Goal: Transaction & Acquisition: Subscribe to service/newsletter

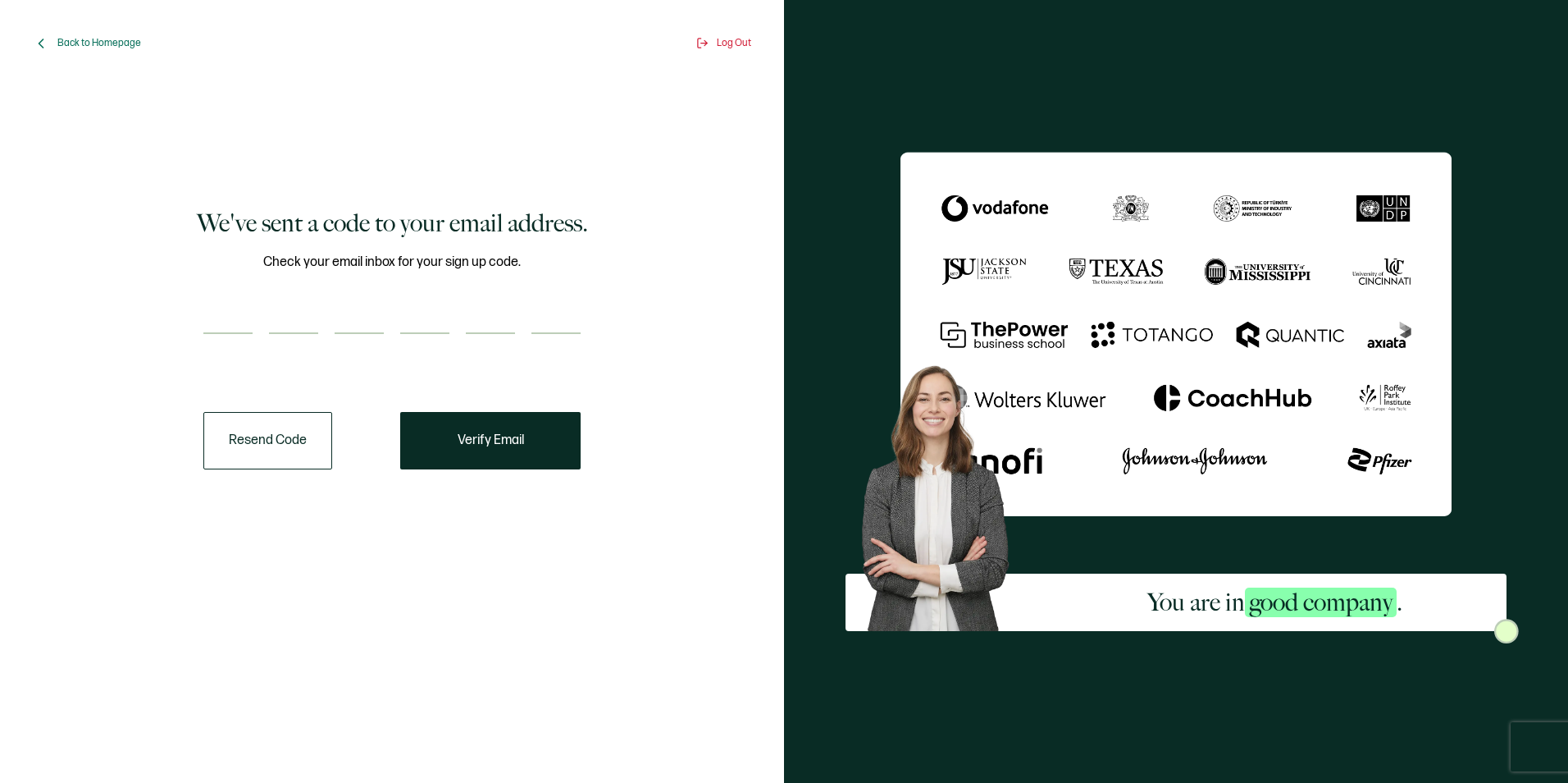
click at [239, 309] on input "number" at bounding box center [228, 318] width 49 height 33
type input "1"
type input "0"
type input "1"
type input "7"
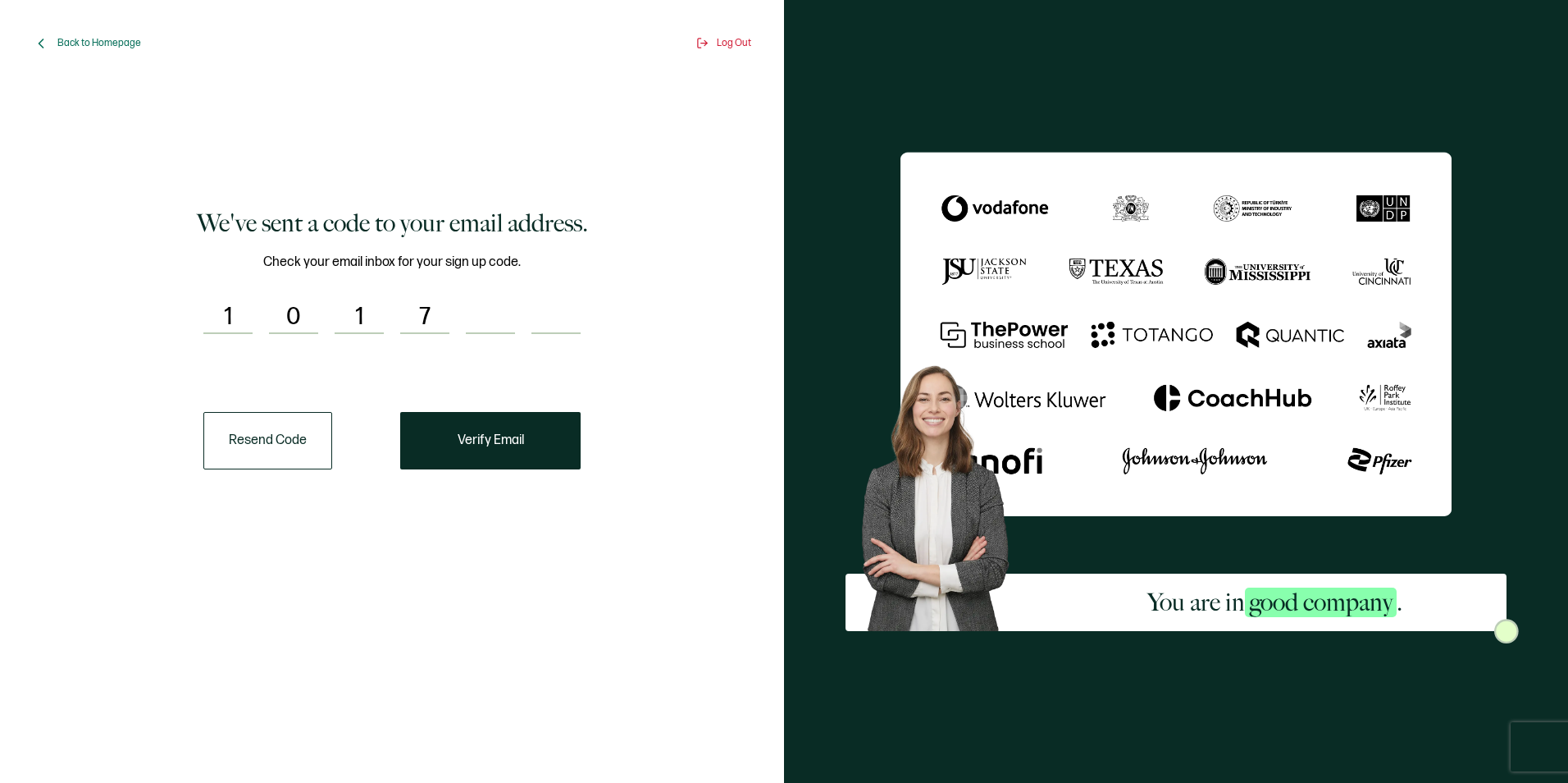
type input "3"
click at [454, 448] on button "Verify Email" at bounding box center [490, 440] width 180 height 57
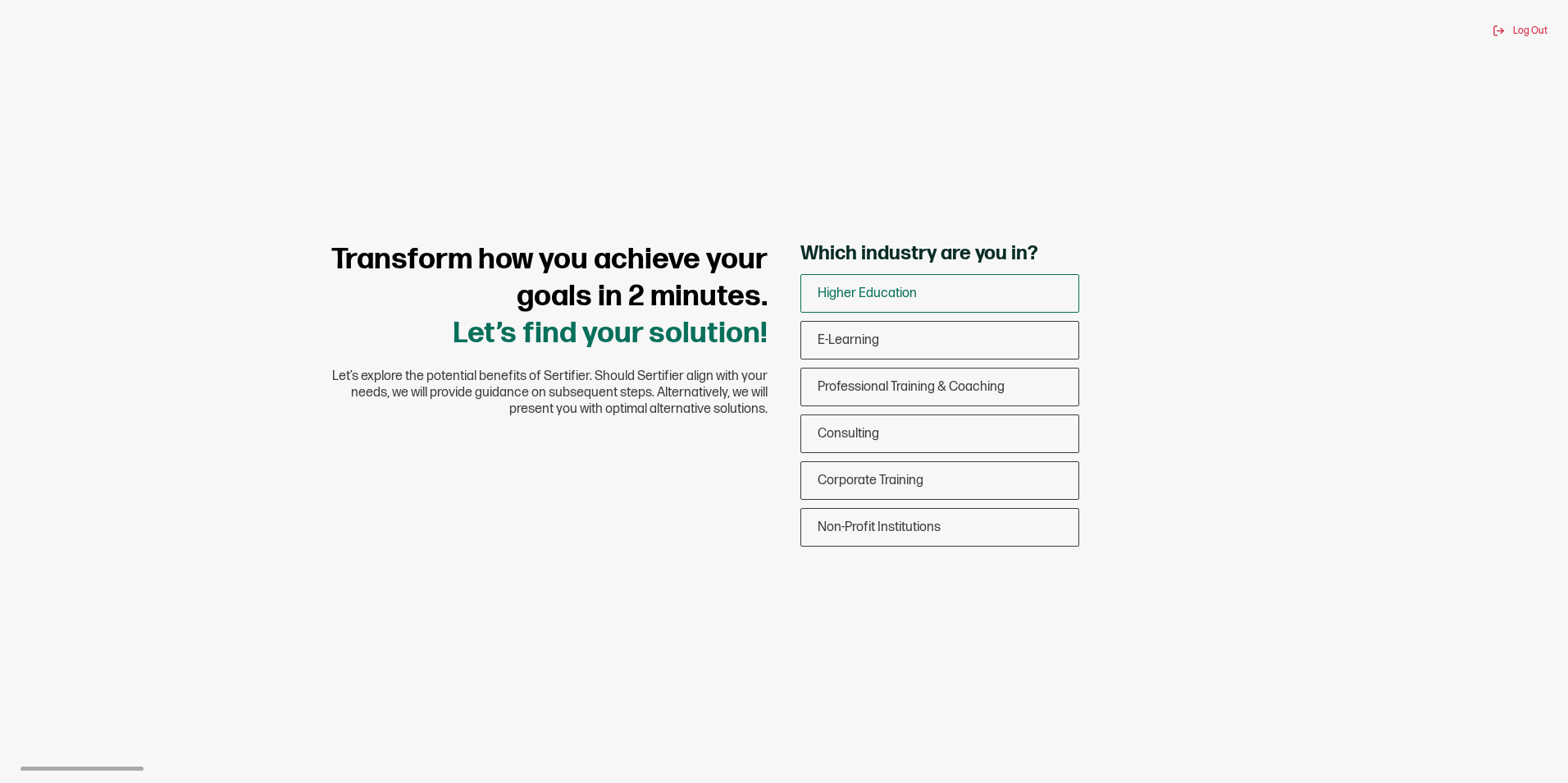
click at [852, 290] on span "Higher Education" at bounding box center [867, 294] width 99 height 15
click at [0, 0] on input "Higher Education" at bounding box center [0, 0] width 0 height 0
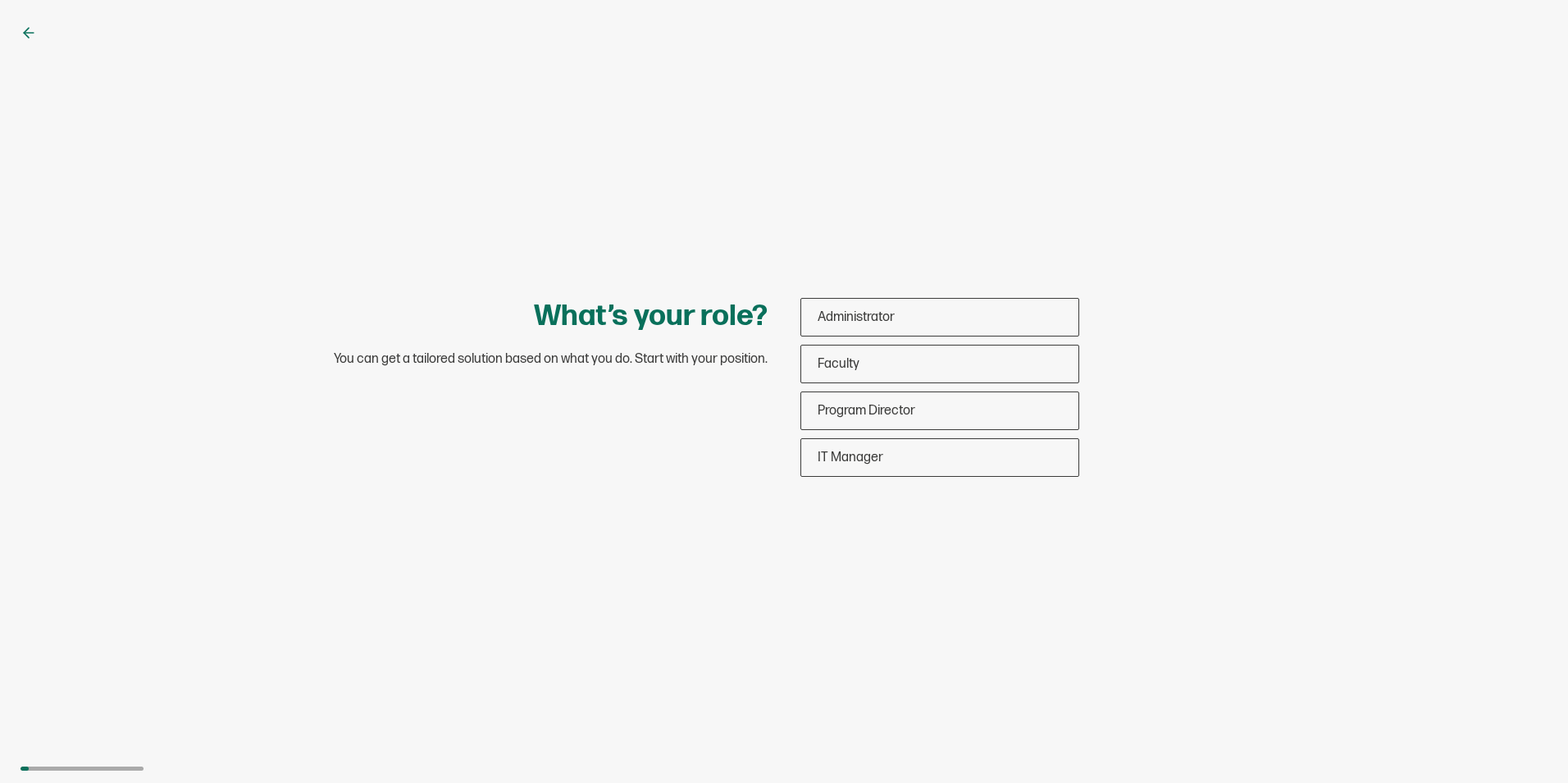
click at [30, 35] on icon at bounding box center [28, 32] width 16 height 16
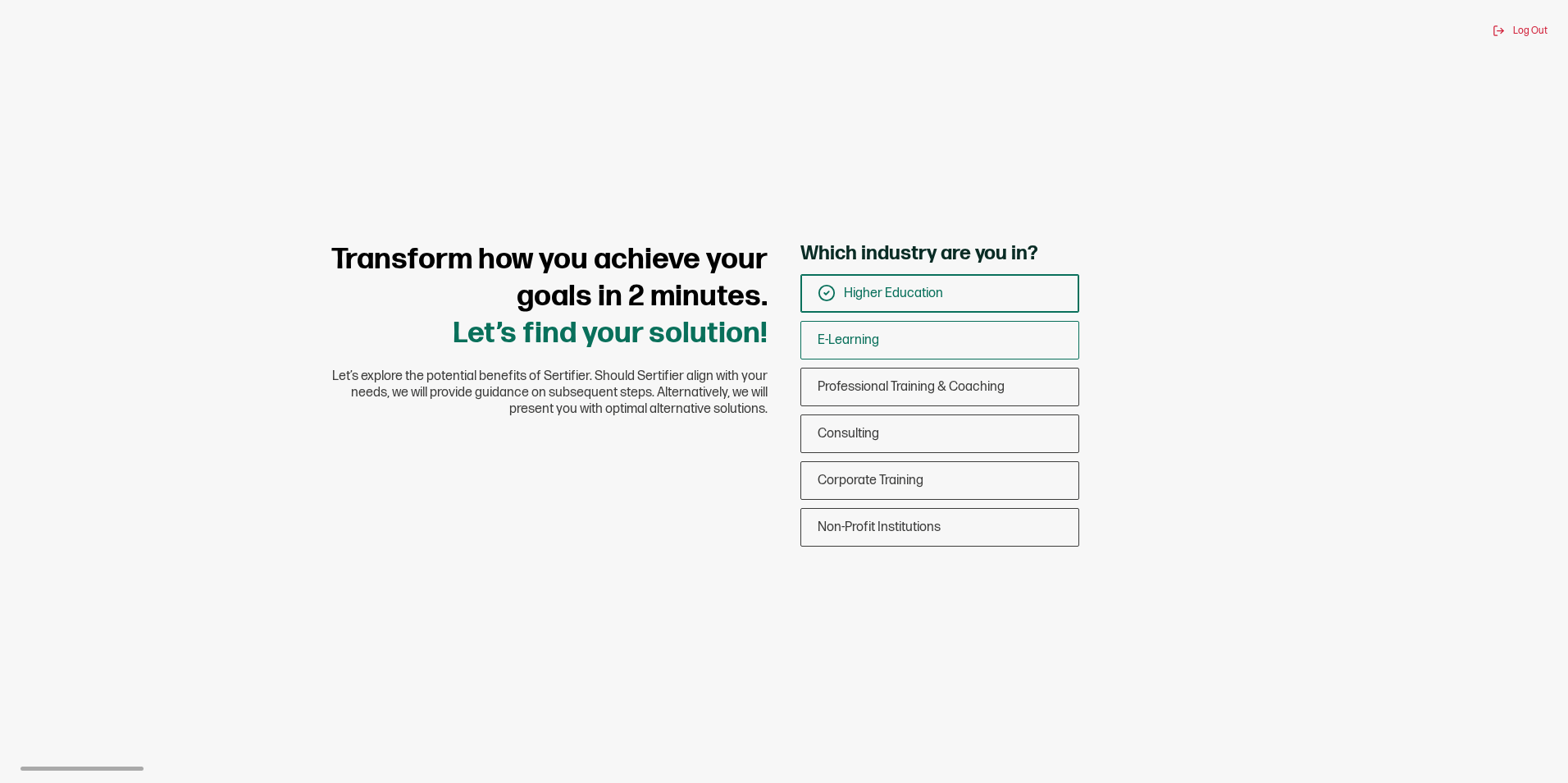
click at [963, 336] on div "E-Learning" at bounding box center [939, 340] width 277 height 39
click at [0, 0] on input "E-Learning" at bounding box center [0, 0] width 0 height 0
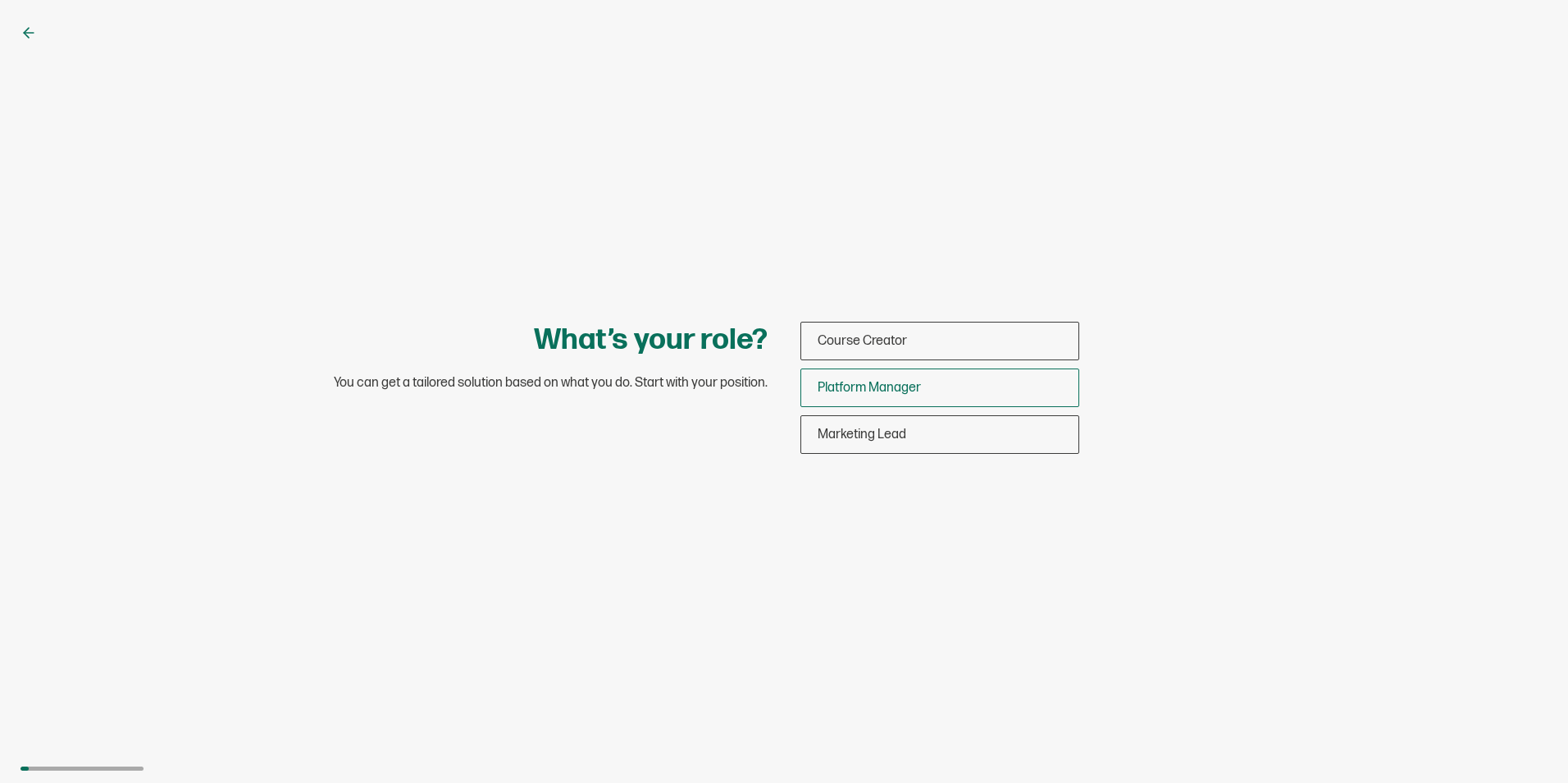
click at [961, 389] on div "Platform Manager" at bounding box center [939, 388] width 277 height 39
click at [0, 0] on input "Platform Manager" at bounding box center [0, 0] width 0 height 0
click at [984, 385] on div "Platform Manager" at bounding box center [939, 388] width 277 height 39
click at [0, 0] on input "Platform Manager" at bounding box center [0, 0] width 0 height 0
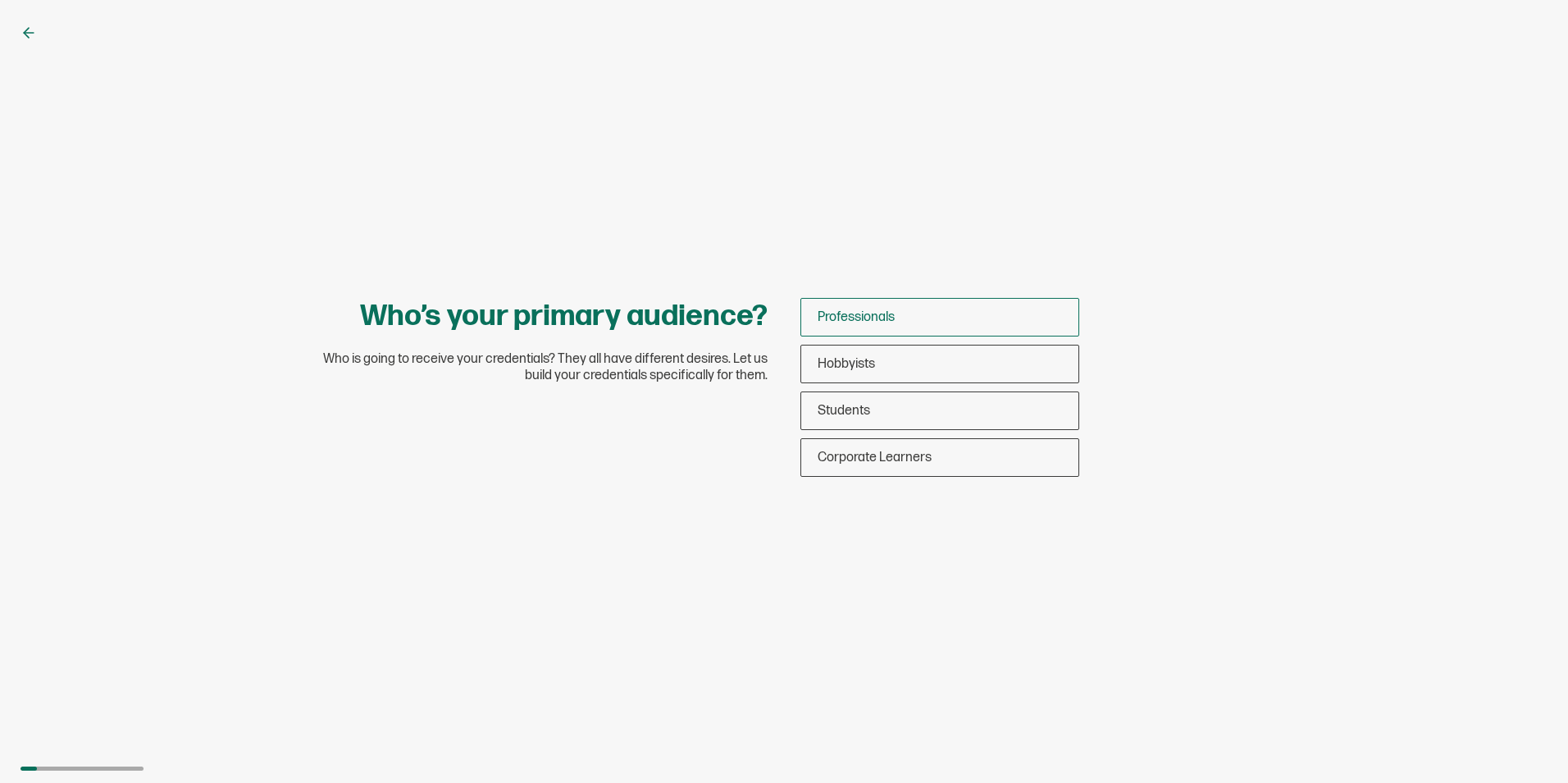
click at [929, 322] on div "Professionals" at bounding box center [939, 318] width 277 height 39
click at [0, 0] on input "Professionals" at bounding box center [0, 0] width 0 height 0
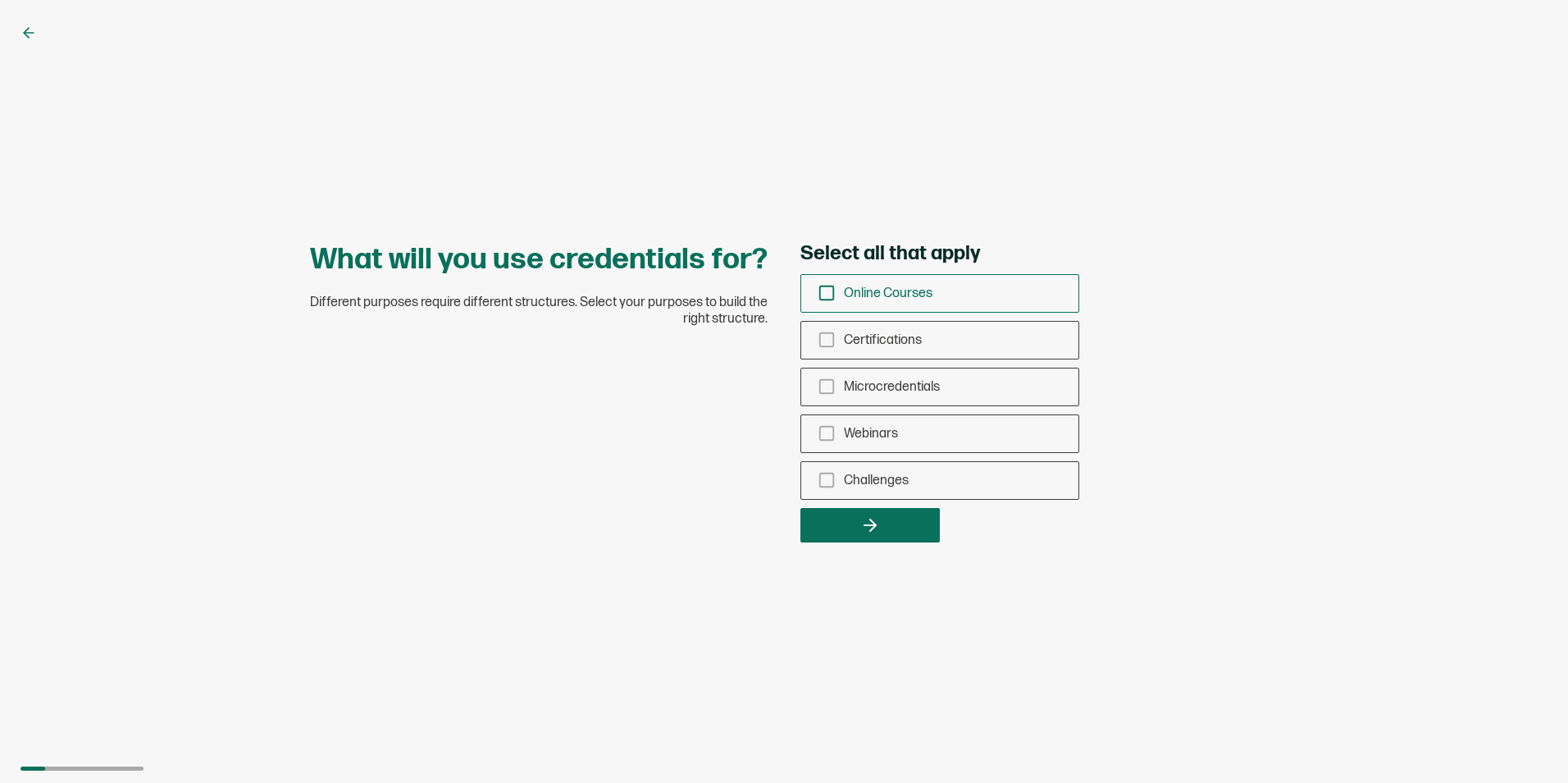
click at [820, 291] on rect "checkbox-group" at bounding box center [827, 294] width 14 height 14
click at [0, 0] on input "Online Courses" at bounding box center [0, 0] width 0 height 0
click at [827, 336] on icon "checkbox-group" at bounding box center [826, 340] width 18 height 18
click at [0, 0] on input "Certifications" at bounding box center [0, 0] width 0 height 0
click at [826, 429] on icon "checkbox-group" at bounding box center [826, 433] width 18 height 18
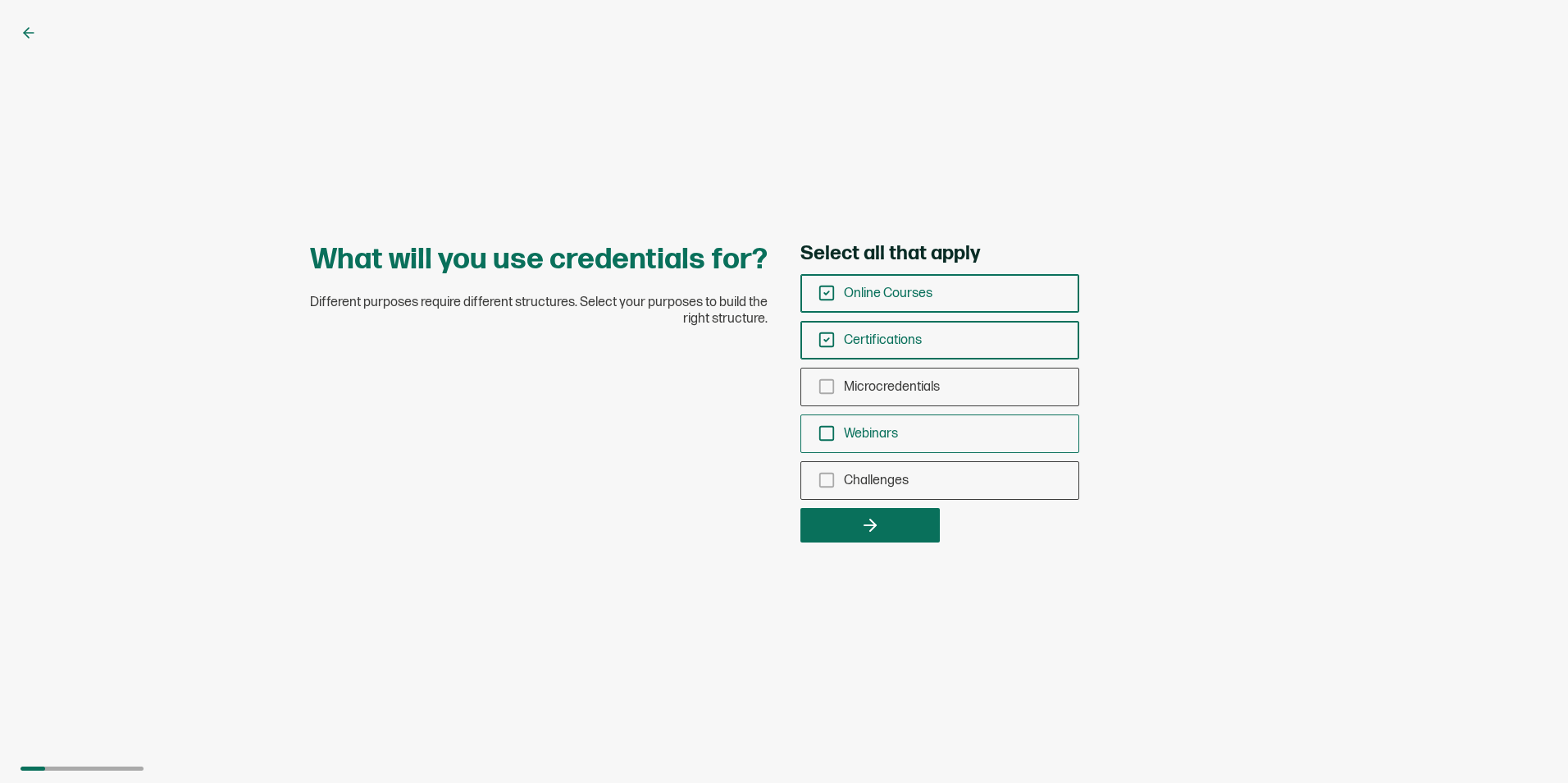
click at [0, 0] on input "Webinars" at bounding box center [0, 0] width 0 height 0
click at [828, 519] on button "button" at bounding box center [869, 525] width 139 height 35
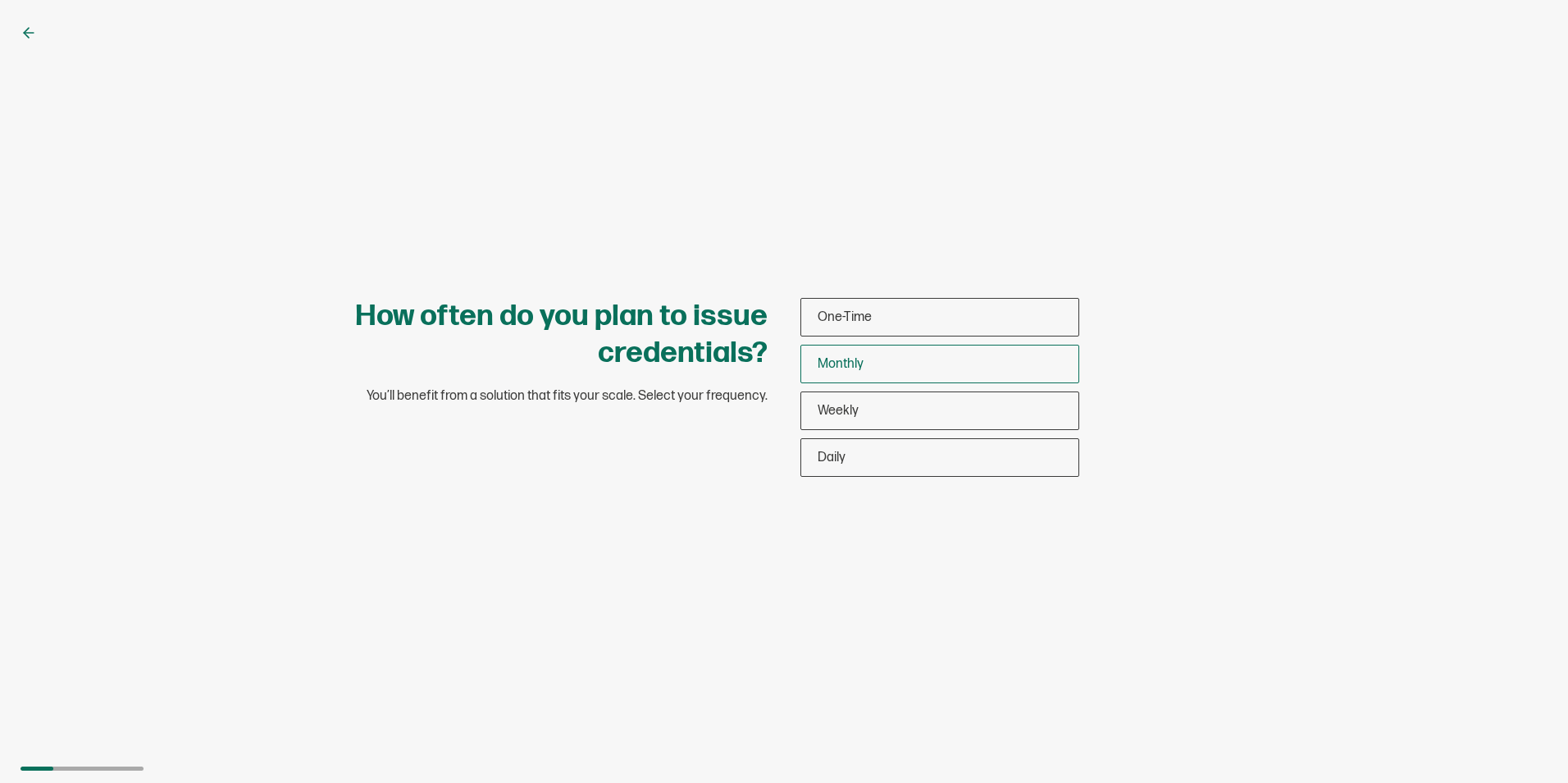
click at [897, 372] on div "Monthly" at bounding box center [939, 364] width 277 height 39
click at [0, 0] on input "Monthly" at bounding box center [0, 0] width 0 height 0
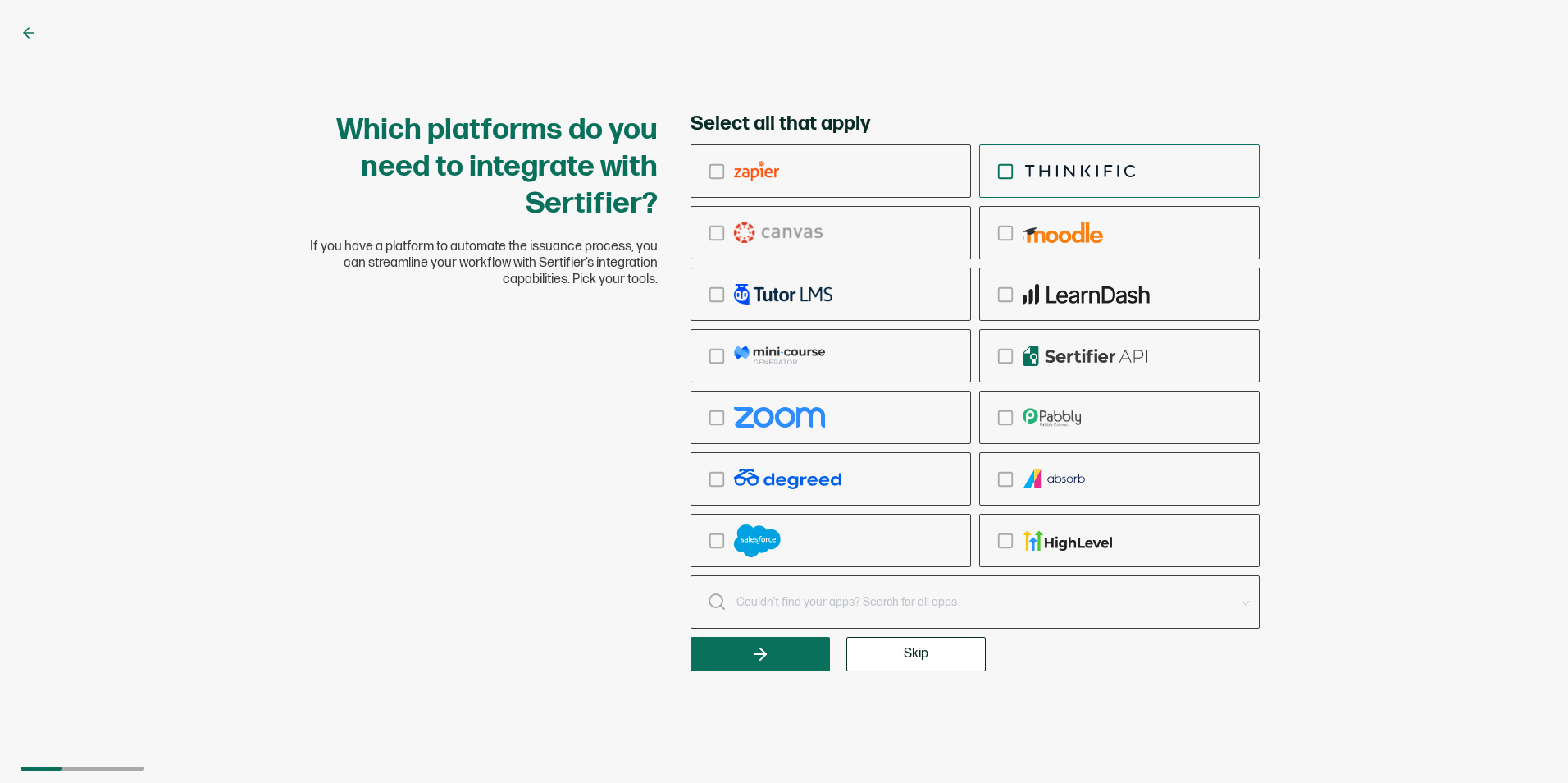
click at [1008, 173] on icon "checkbox-group" at bounding box center [1005, 171] width 18 height 18
click at [0, 0] on input "checkbox-group" at bounding box center [0, 0] width 0 height 0
click at [783, 656] on button "button" at bounding box center [760, 655] width 139 height 35
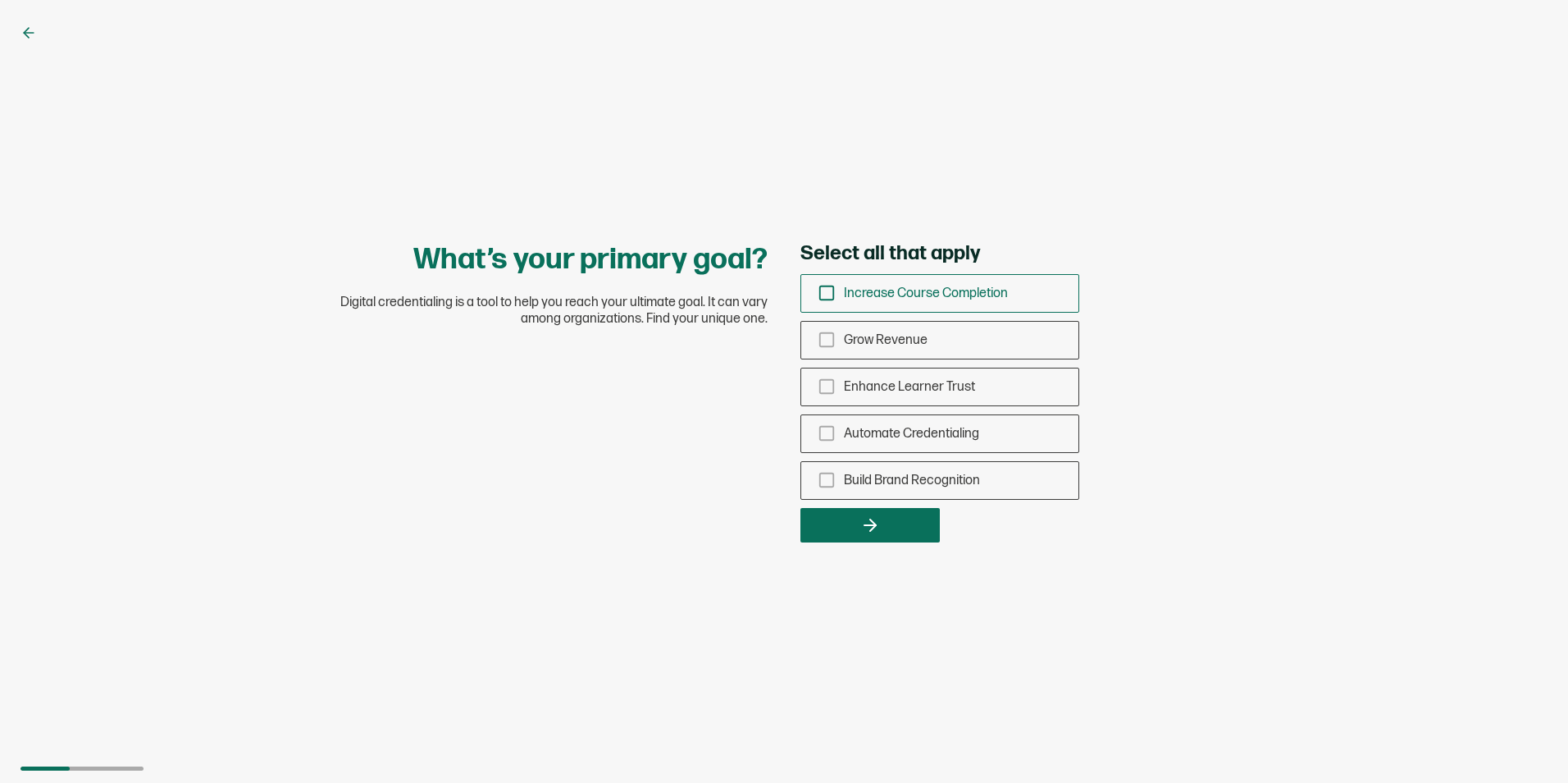
click at [822, 292] on icon "checkbox-group" at bounding box center [826, 293] width 18 height 18
click at [0, 0] on input "Increase Course Completion" at bounding box center [0, 0] width 0 height 0
click at [817, 387] on icon "checkbox-group" at bounding box center [826, 386] width 18 height 18
click at [0, 0] on input "Enhance Learner Trust" at bounding box center [0, 0] width 0 height 0
click at [820, 429] on rect "checkbox-group" at bounding box center [827, 433] width 14 height 14
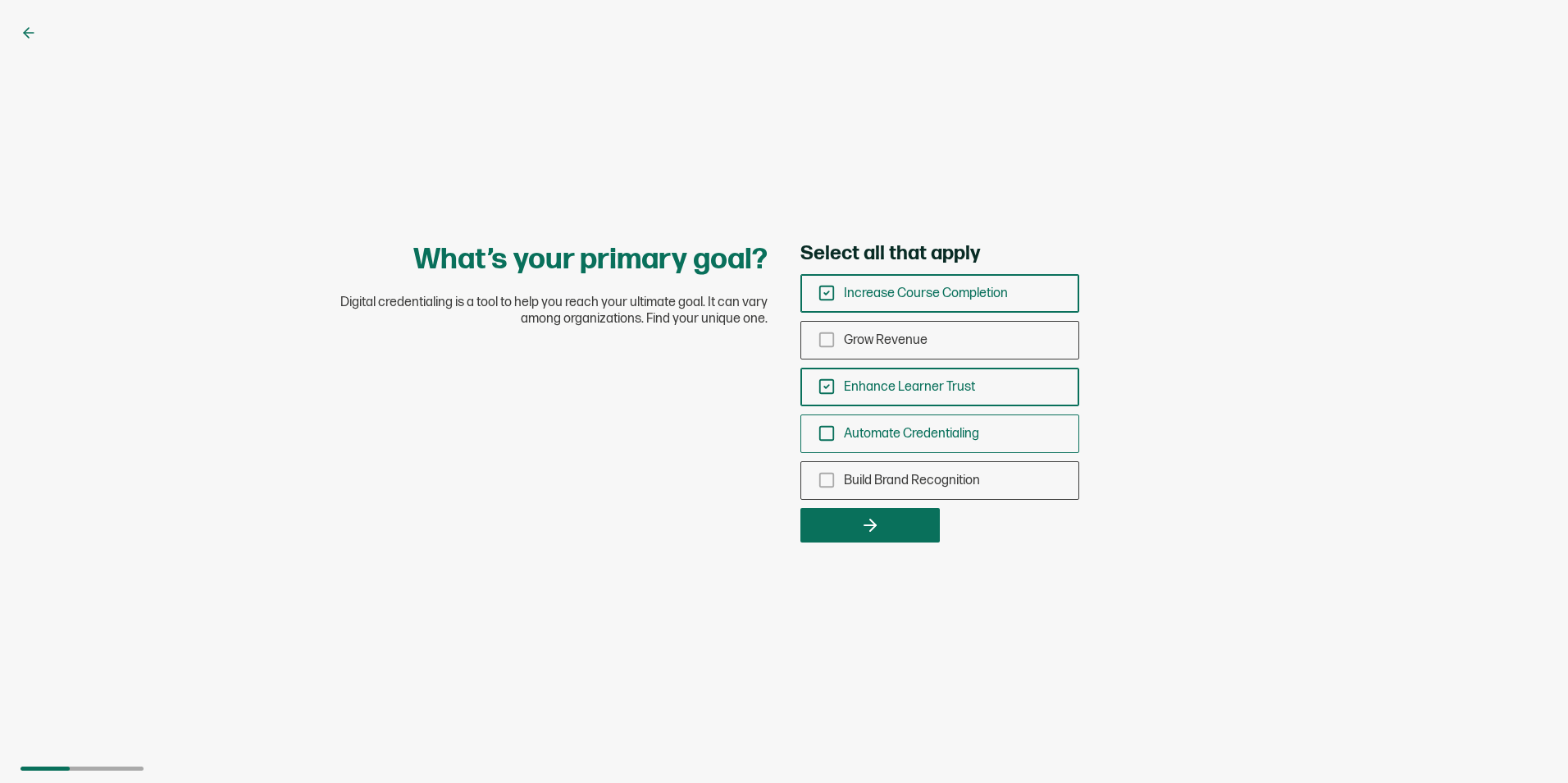
click at [0, 0] on input "Automate Credentialing" at bounding box center [0, 0] width 0 height 0
click at [839, 519] on button "button" at bounding box center [869, 525] width 139 height 35
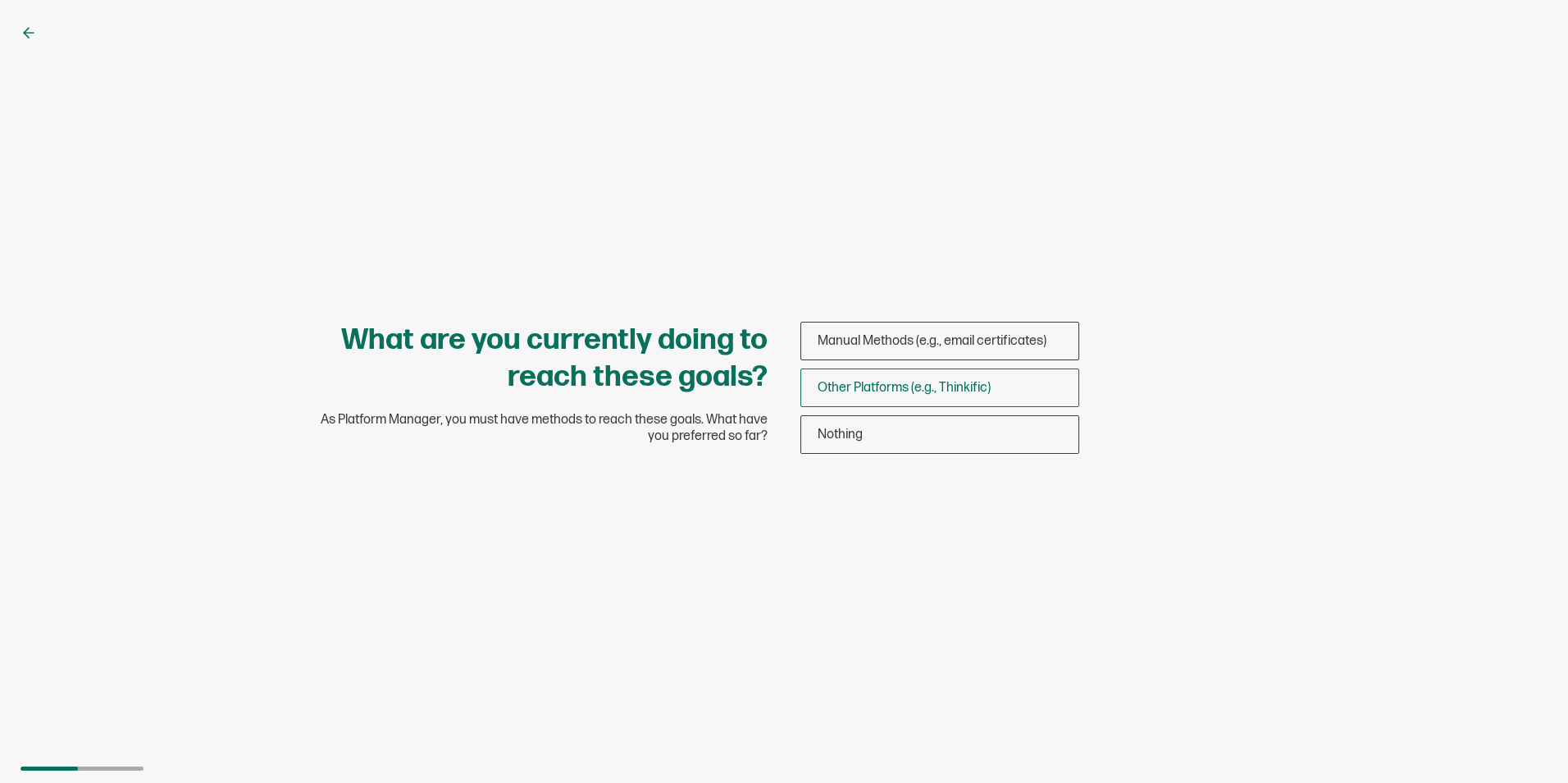
click at [976, 388] on span "Other Platforms (e.g., Thinkific)" at bounding box center [903, 387] width 173 height 15
click at [0, 0] on input "Other Platforms (e.g., Thinkific)" at bounding box center [0, 0] width 0 height 0
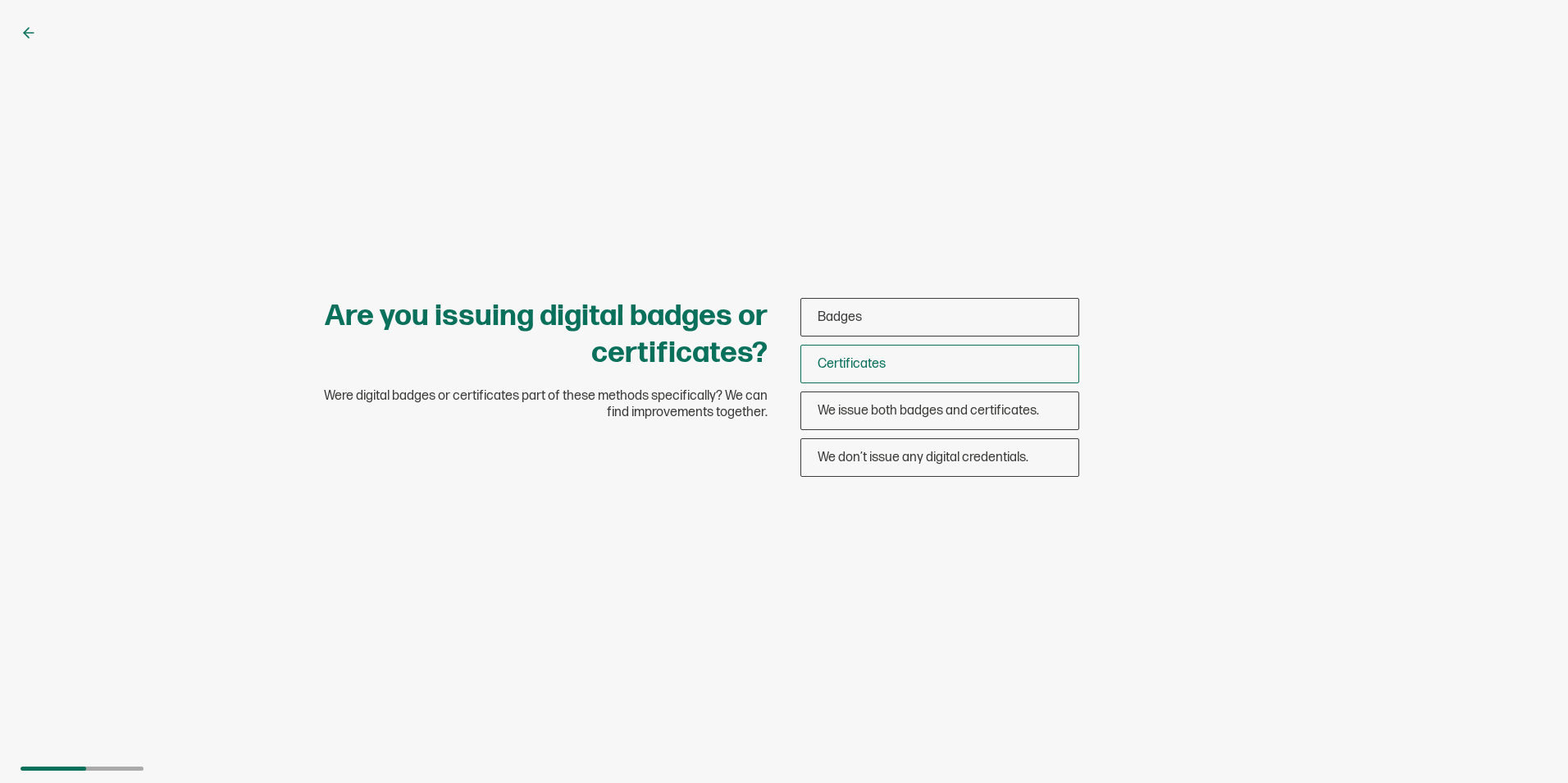
click at [874, 363] on span "Certificates" at bounding box center [851, 364] width 69 height 15
click at [0, 0] on input "Certificates" at bounding box center [0, 0] width 0 height 0
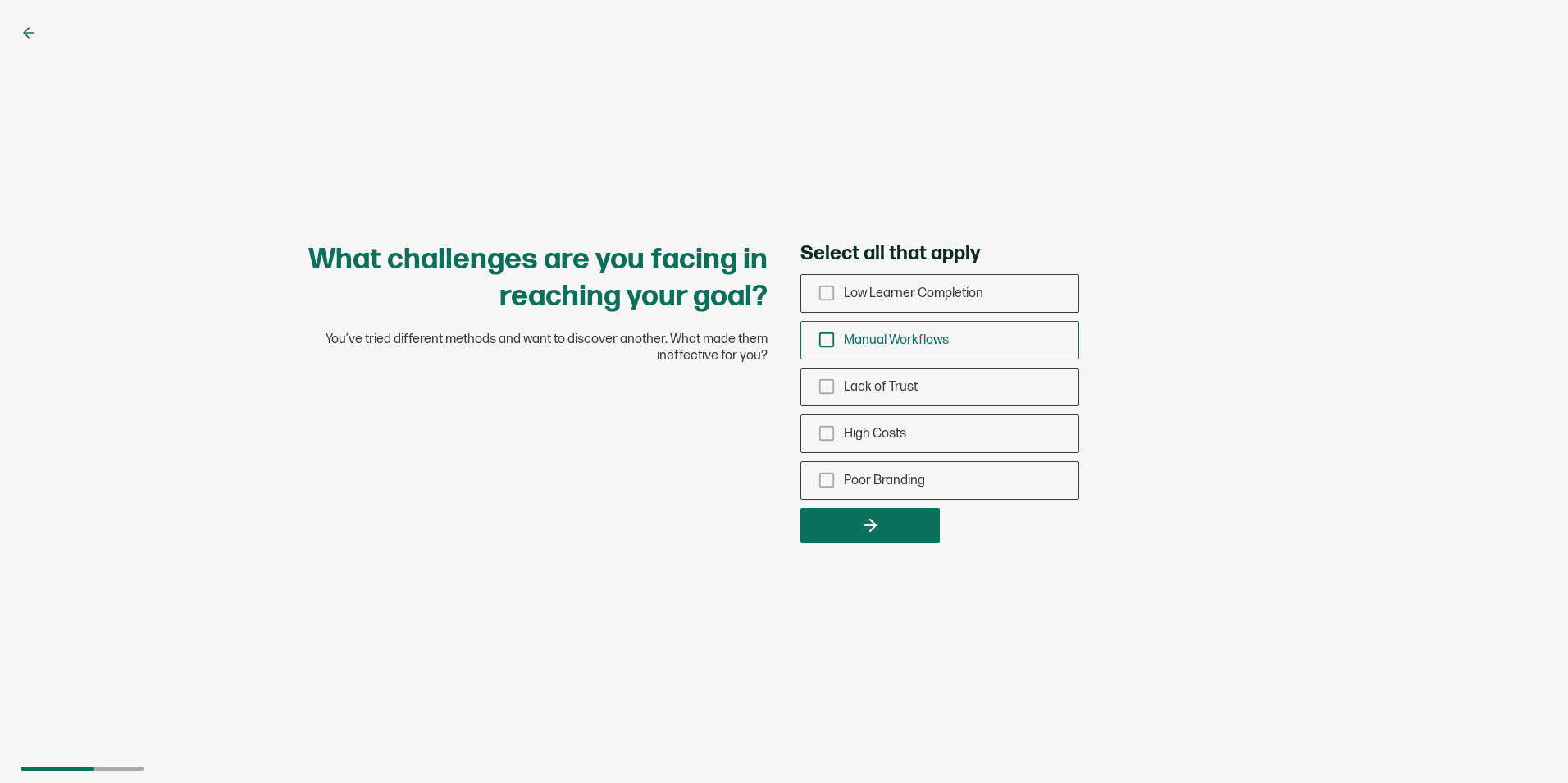
click at [826, 343] on icon "checkbox-group" at bounding box center [826, 340] width 18 height 18
click at [0, 0] on input "Manual Workflows" at bounding box center [0, 0] width 0 height 0
click at [890, 530] on button "button" at bounding box center [869, 525] width 139 height 35
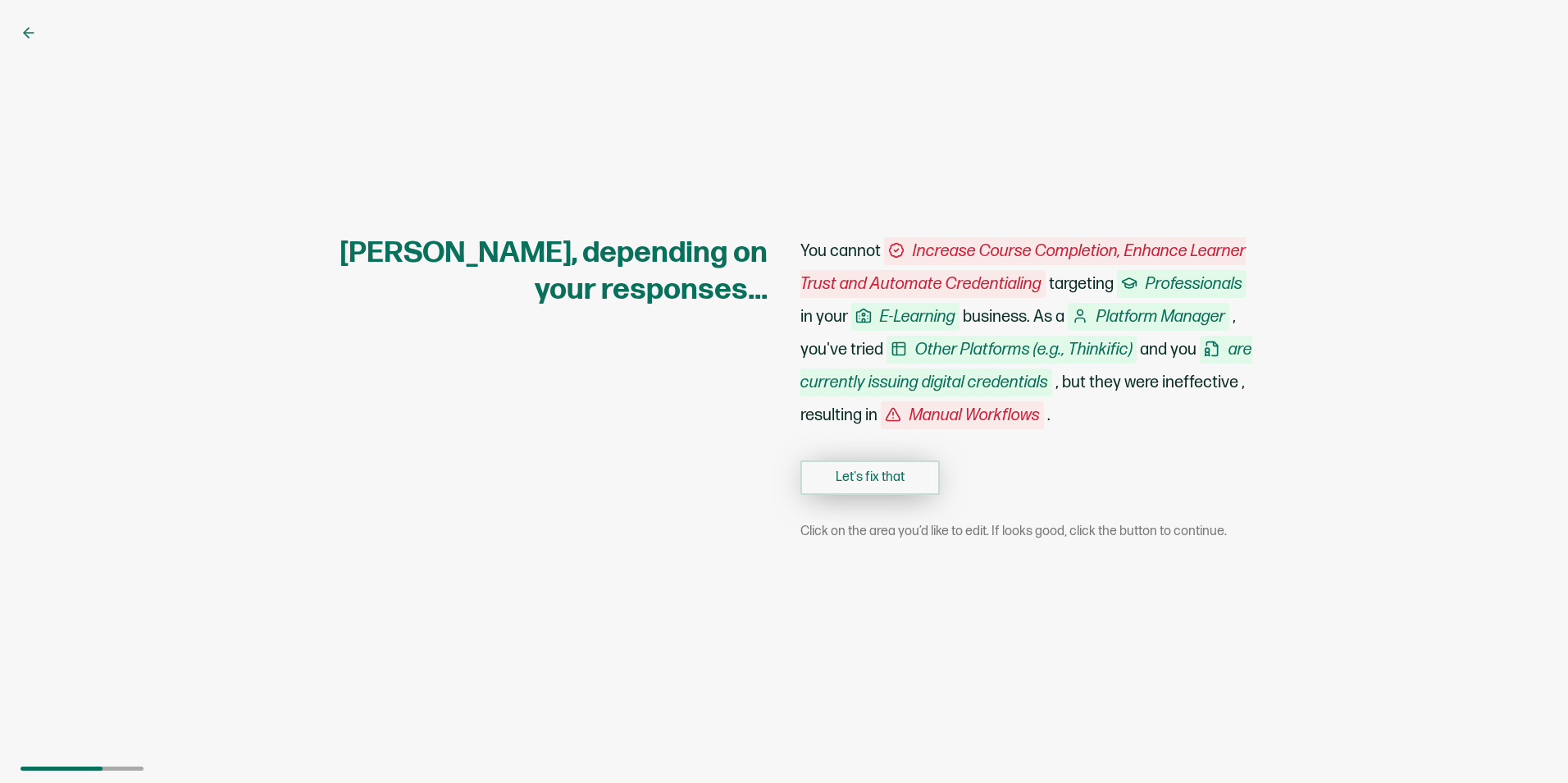
click at [895, 480] on button "Let's fix that" at bounding box center [869, 478] width 139 height 35
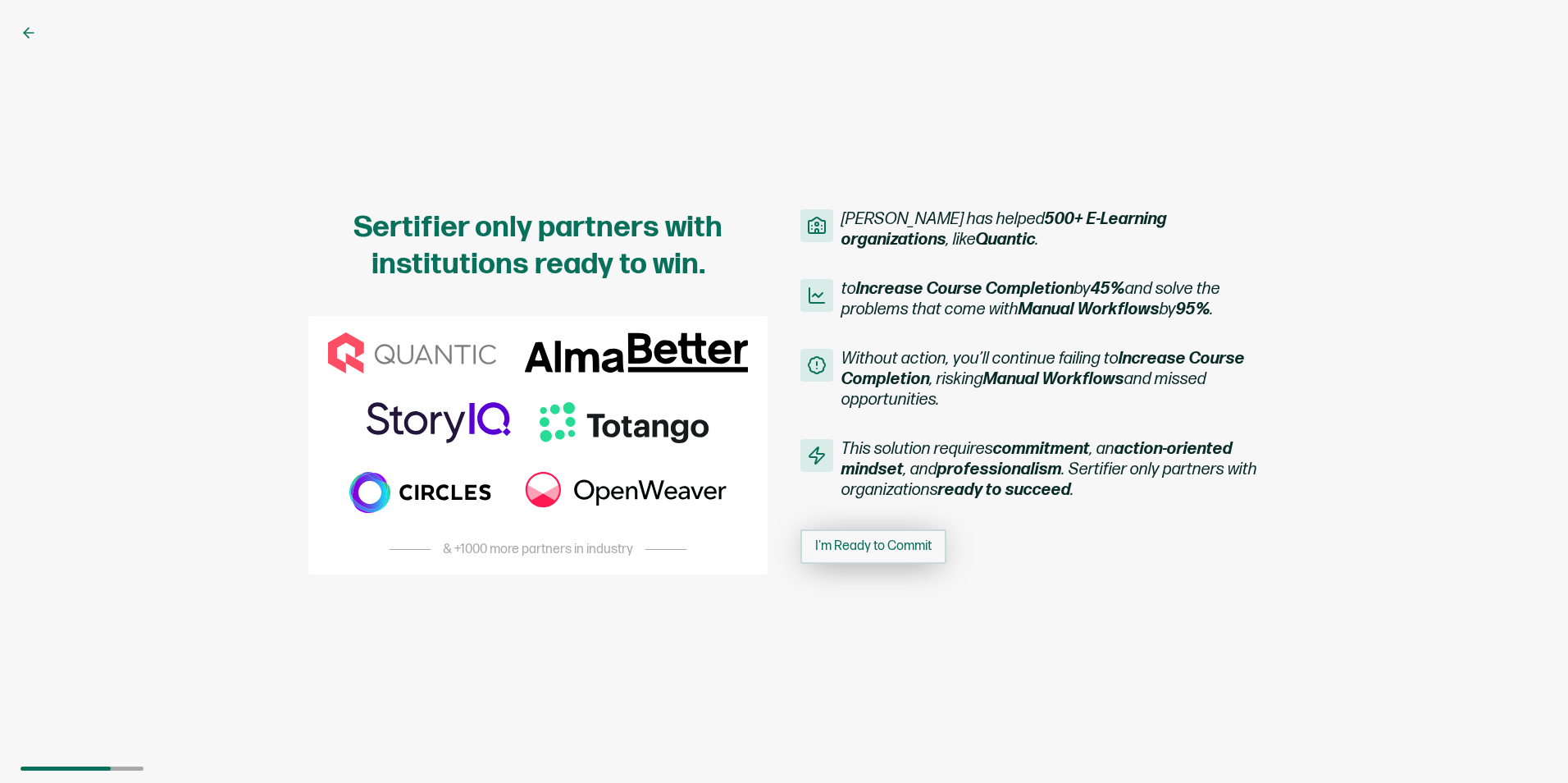
click at [880, 547] on span "I'm Ready to Commit" at bounding box center [873, 546] width 117 height 14
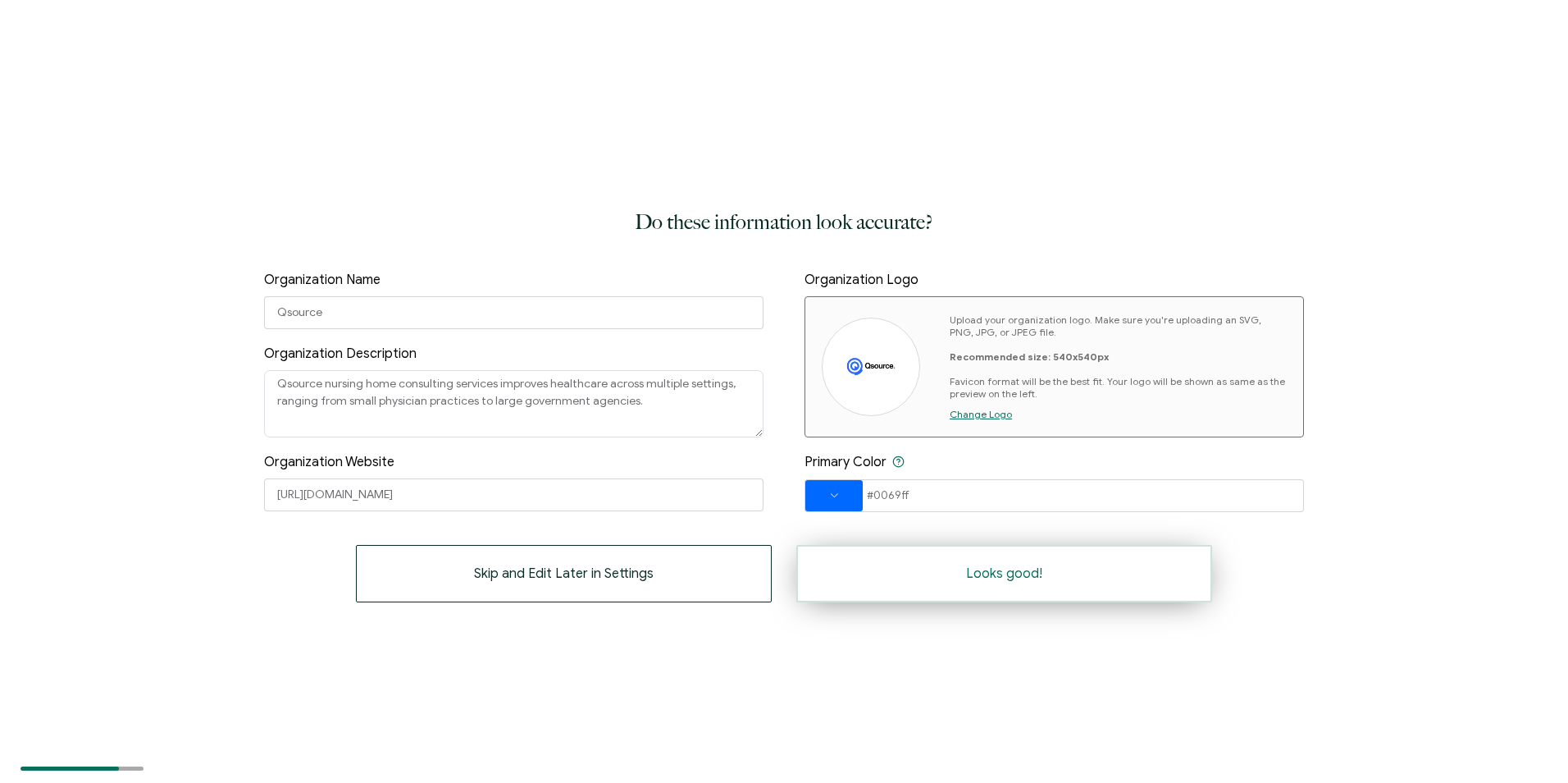
click at [940, 571] on button "Looks good!" at bounding box center [1004, 573] width 416 height 57
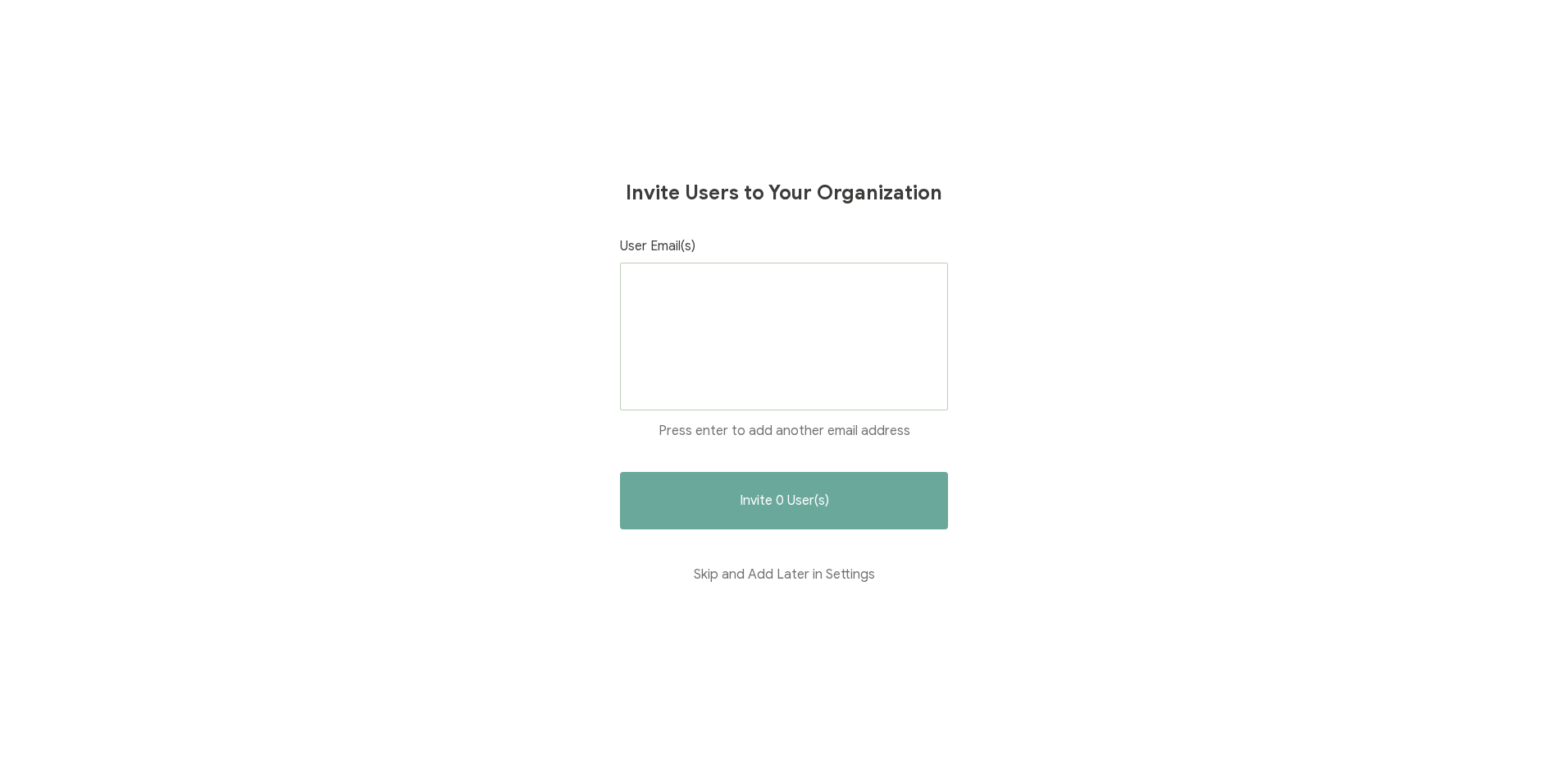
click at [846, 346] on div at bounding box center [784, 336] width 328 height 148
click at [810, 573] on button "Skip and Add Later in Settings" at bounding box center [784, 573] width 328 height 57
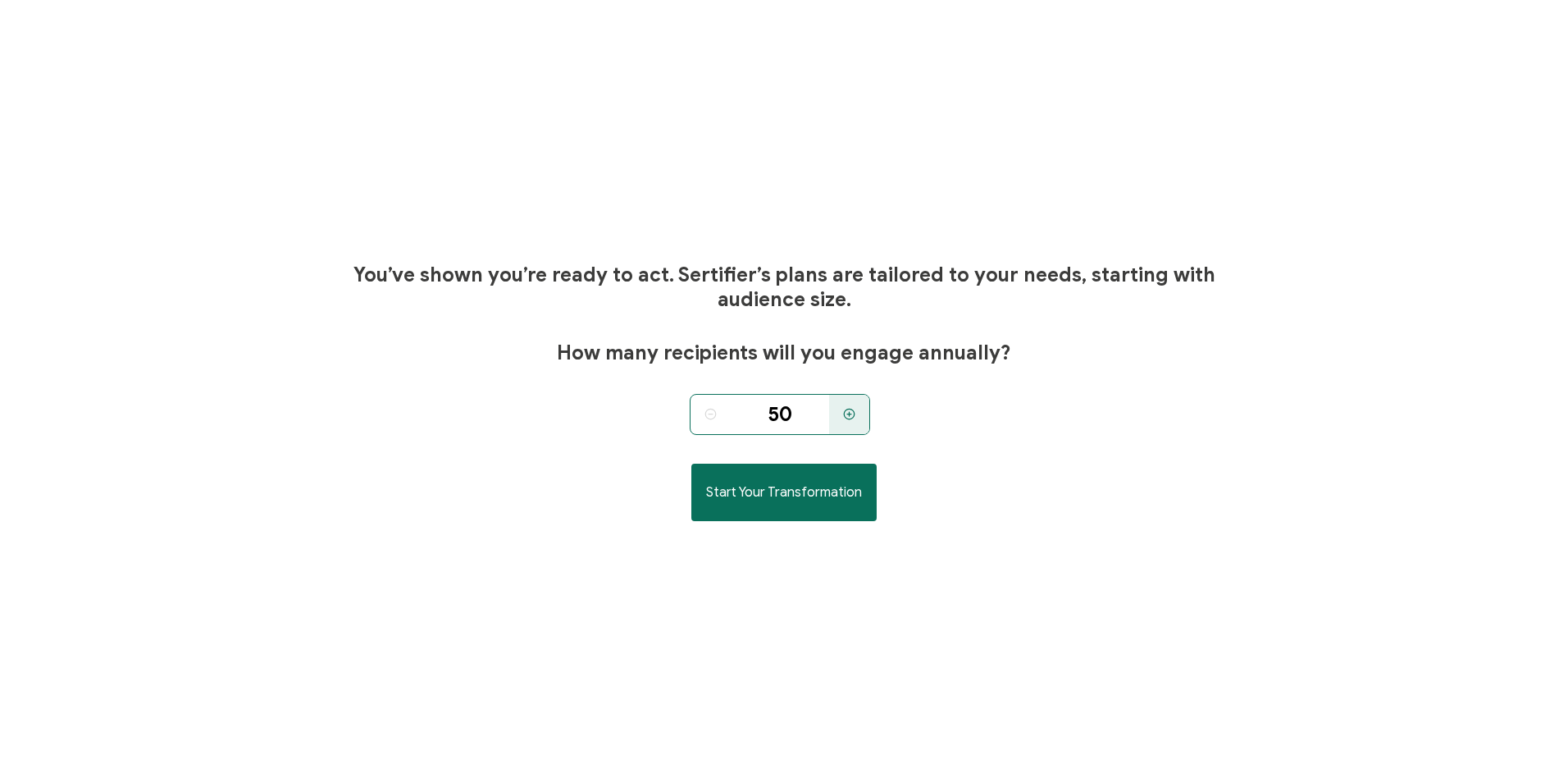
click at [848, 411] on icon at bounding box center [849, 413] width 13 height 13
type input "200"
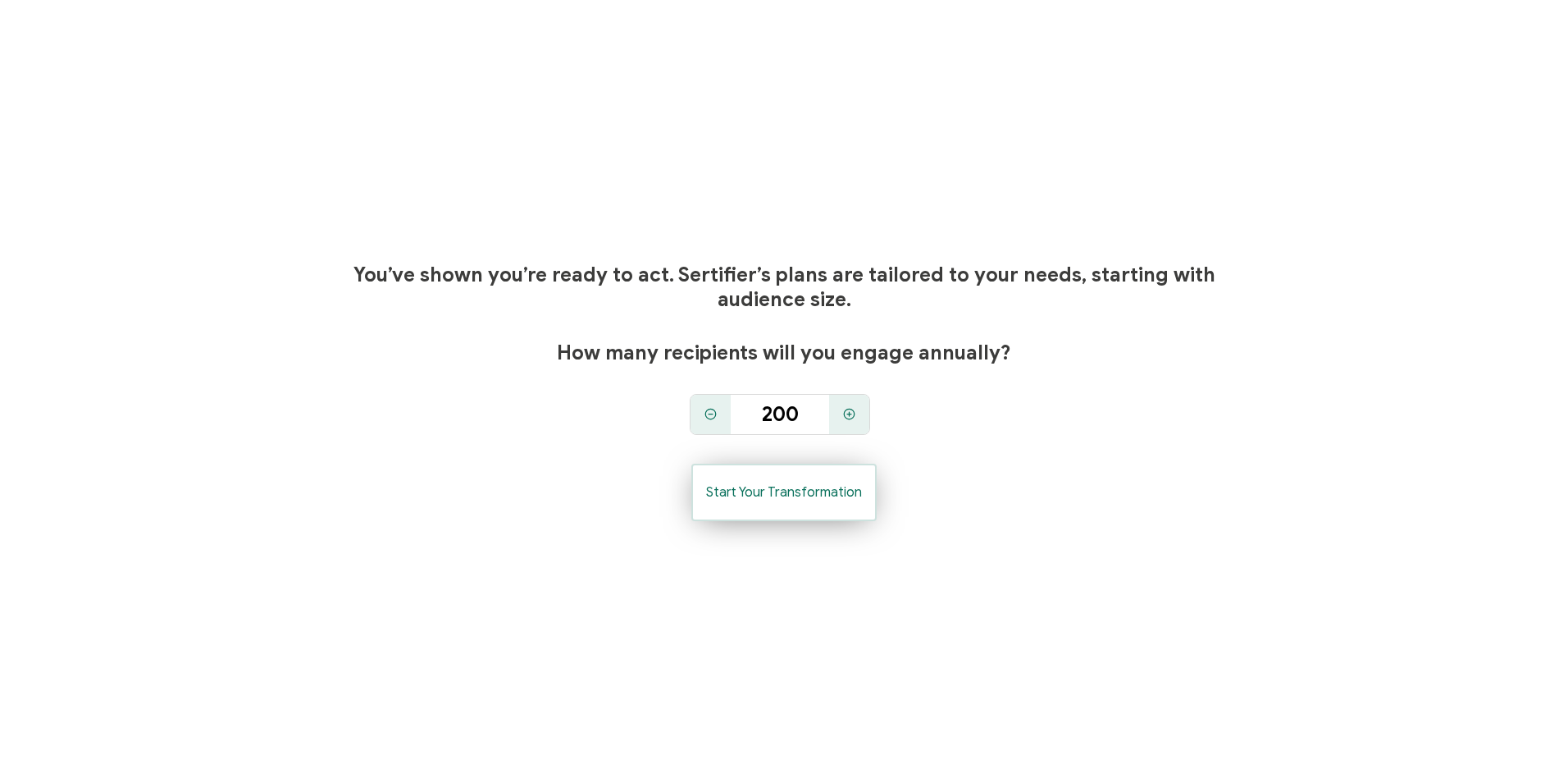
click at [824, 484] on button "Start Your Transformation" at bounding box center [784, 491] width 185 height 57
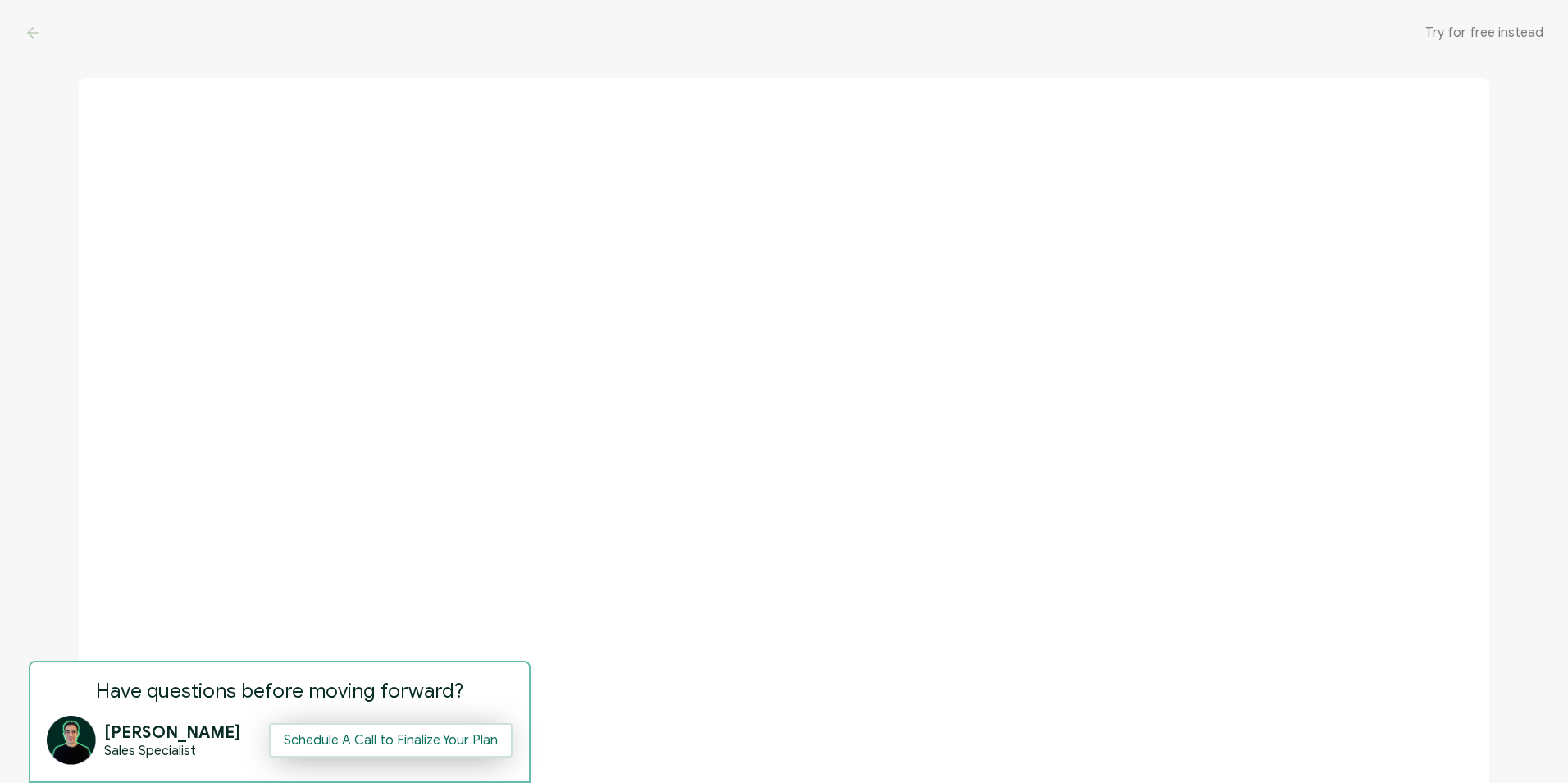
click at [343, 741] on button "Schedule A Call to Finalize Your Plan" at bounding box center [391, 741] width 243 height 35
